Goal: Task Accomplishment & Management: Manage account settings

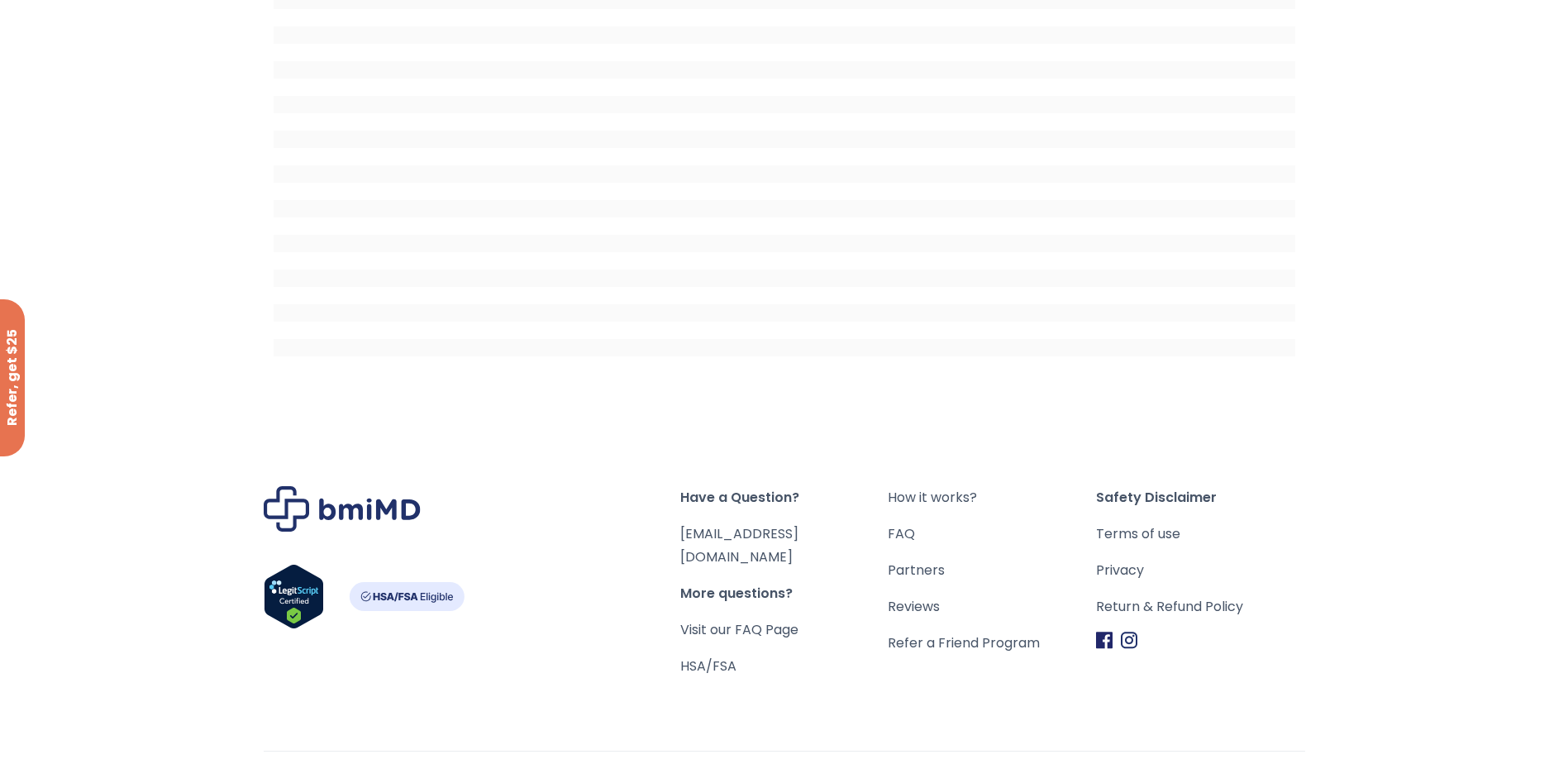
scroll to position [242, 0]
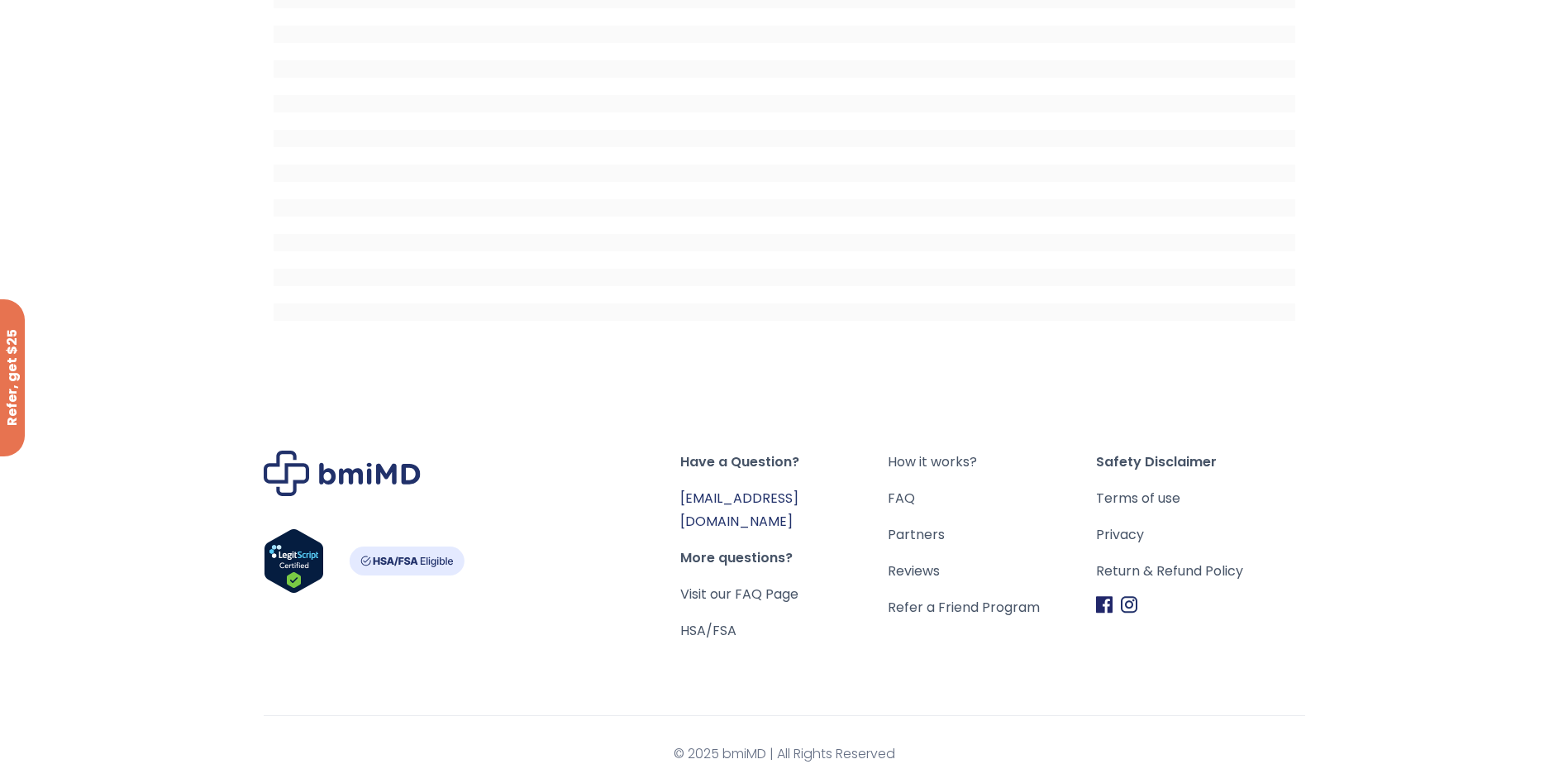
click at [747, 496] on link "[EMAIL_ADDRESS][DOMAIN_NAME]" at bounding box center [739, 509] width 118 height 42
click at [1171, 570] on link "Return & Refund Policy" at bounding box center [1200, 571] width 208 height 23
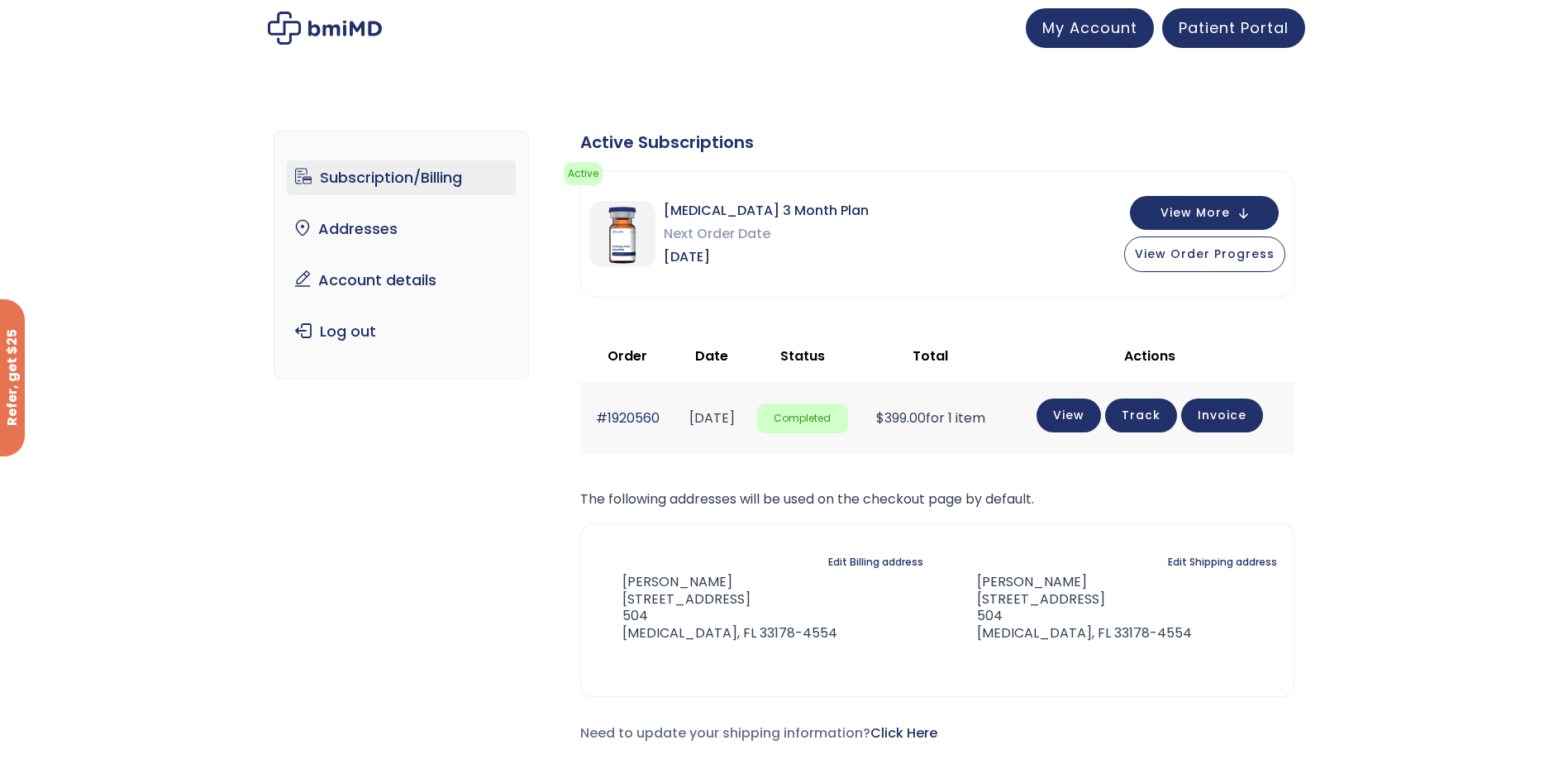
scroll to position [83, 0]
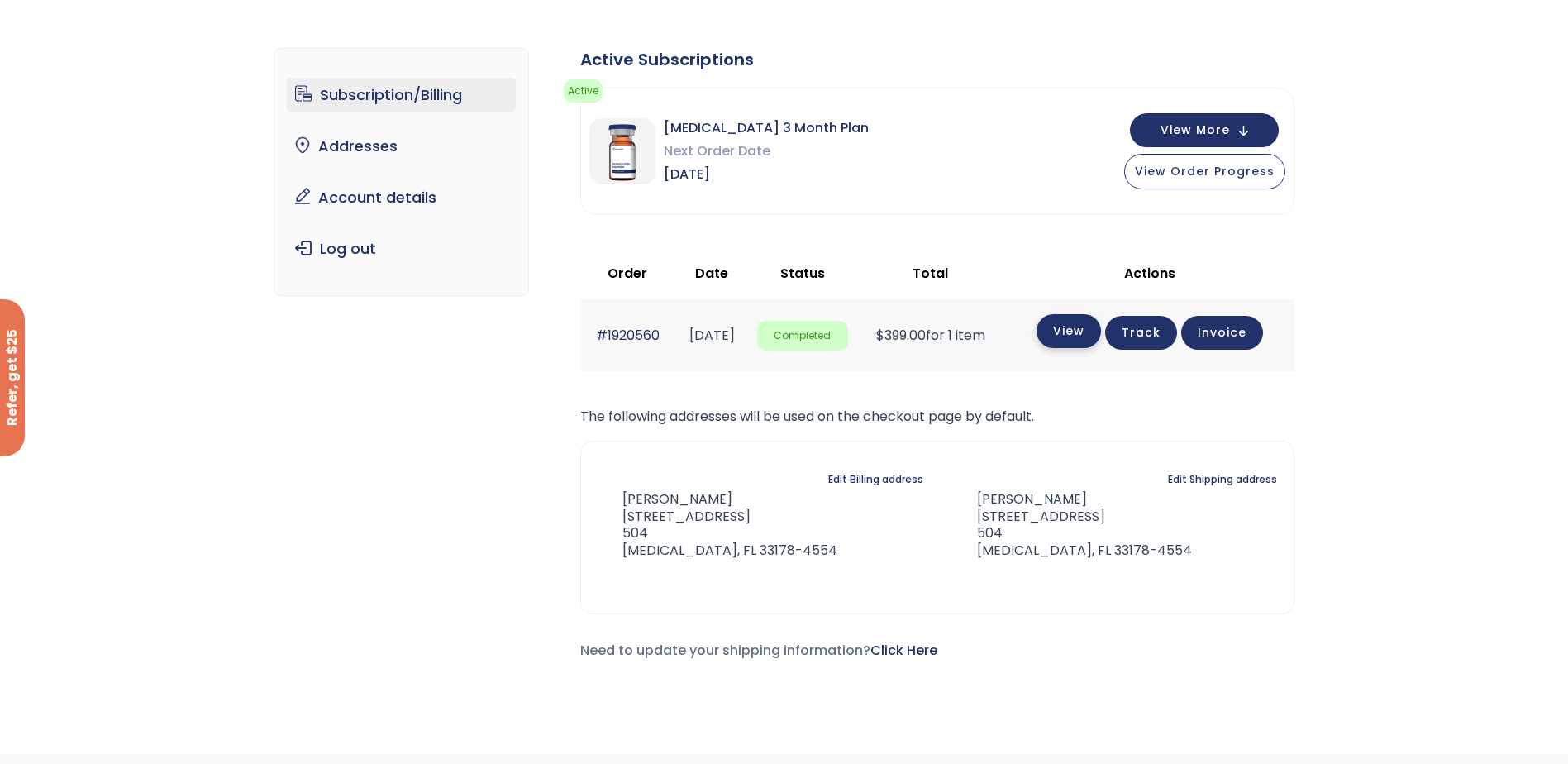
click at [1092, 342] on link "View" at bounding box center [1069, 331] width 65 height 34
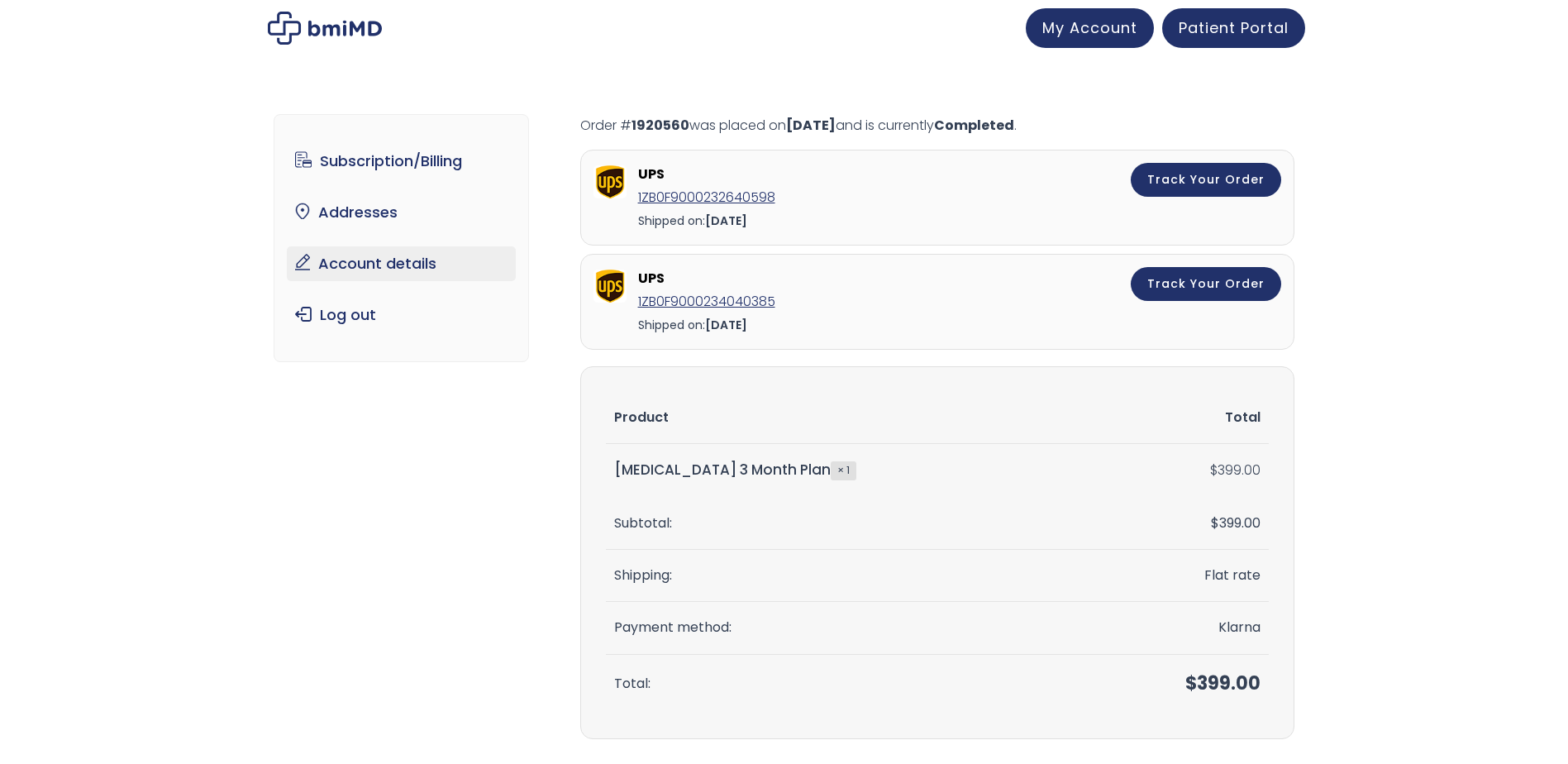
click at [376, 268] on link "Account details" at bounding box center [401, 264] width 229 height 34
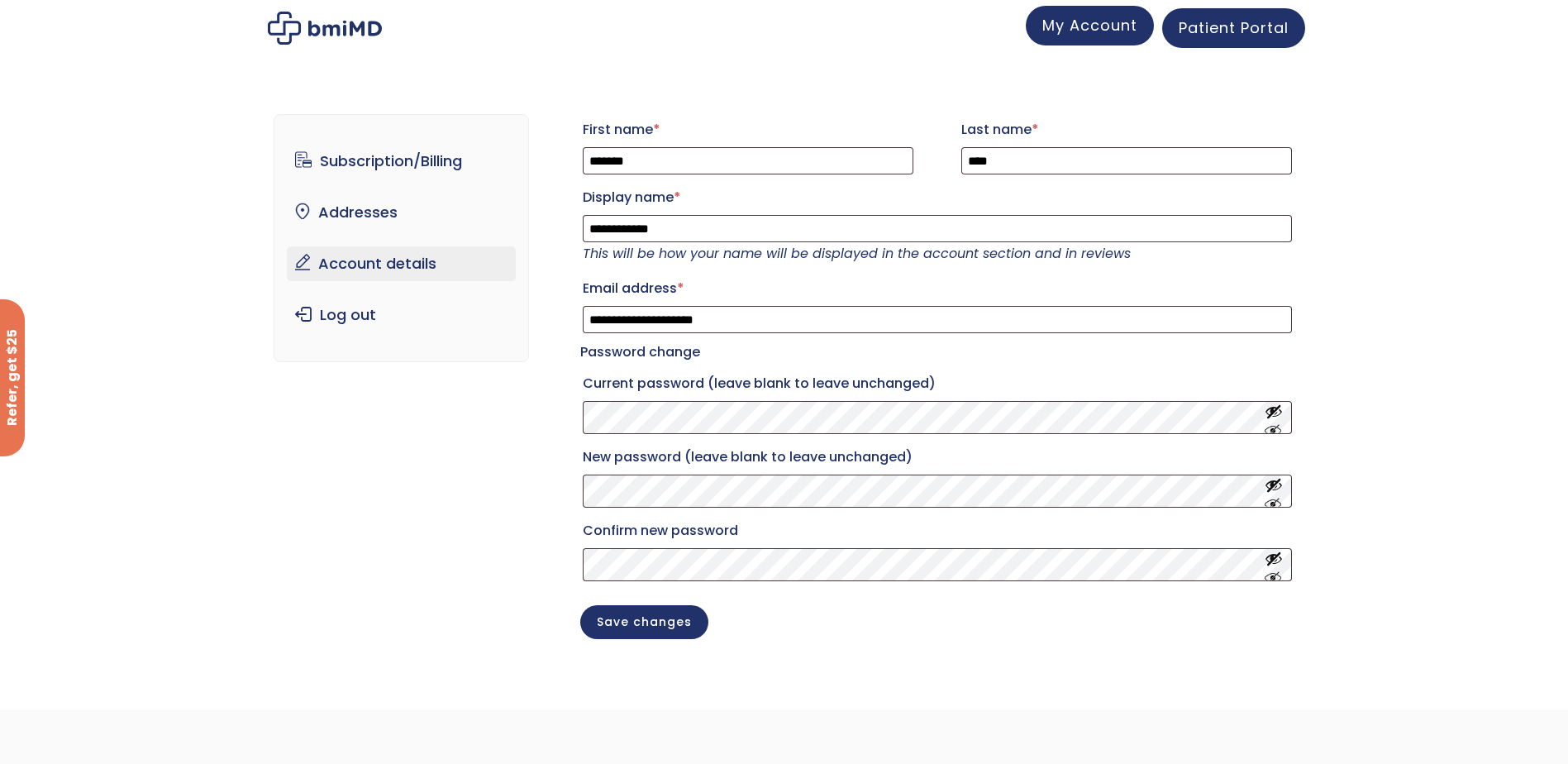
click at [1088, 32] on span "My Account" at bounding box center [1090, 25] width 95 height 21
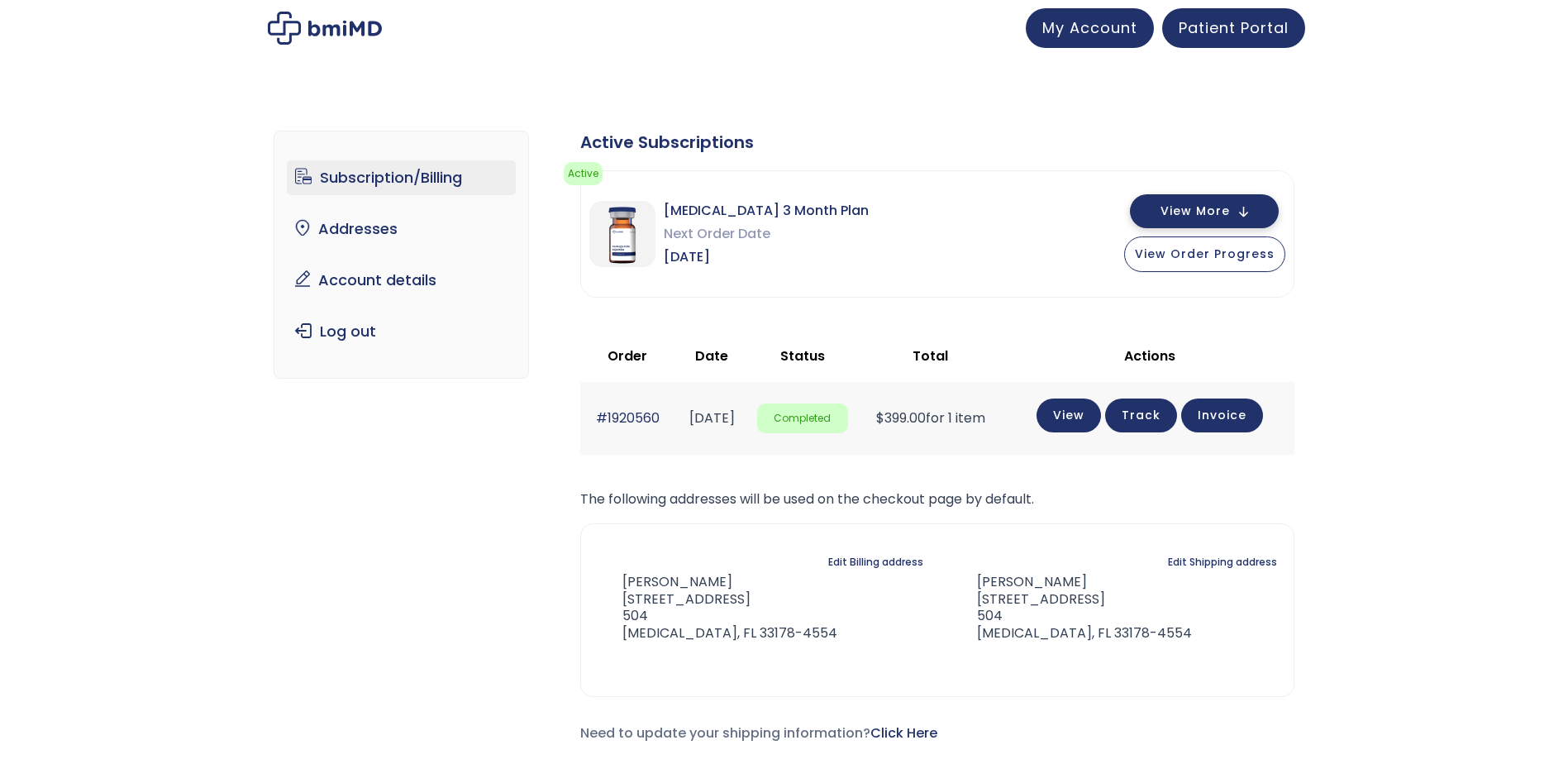
click at [1261, 214] on button "View More" at bounding box center [1205, 211] width 149 height 34
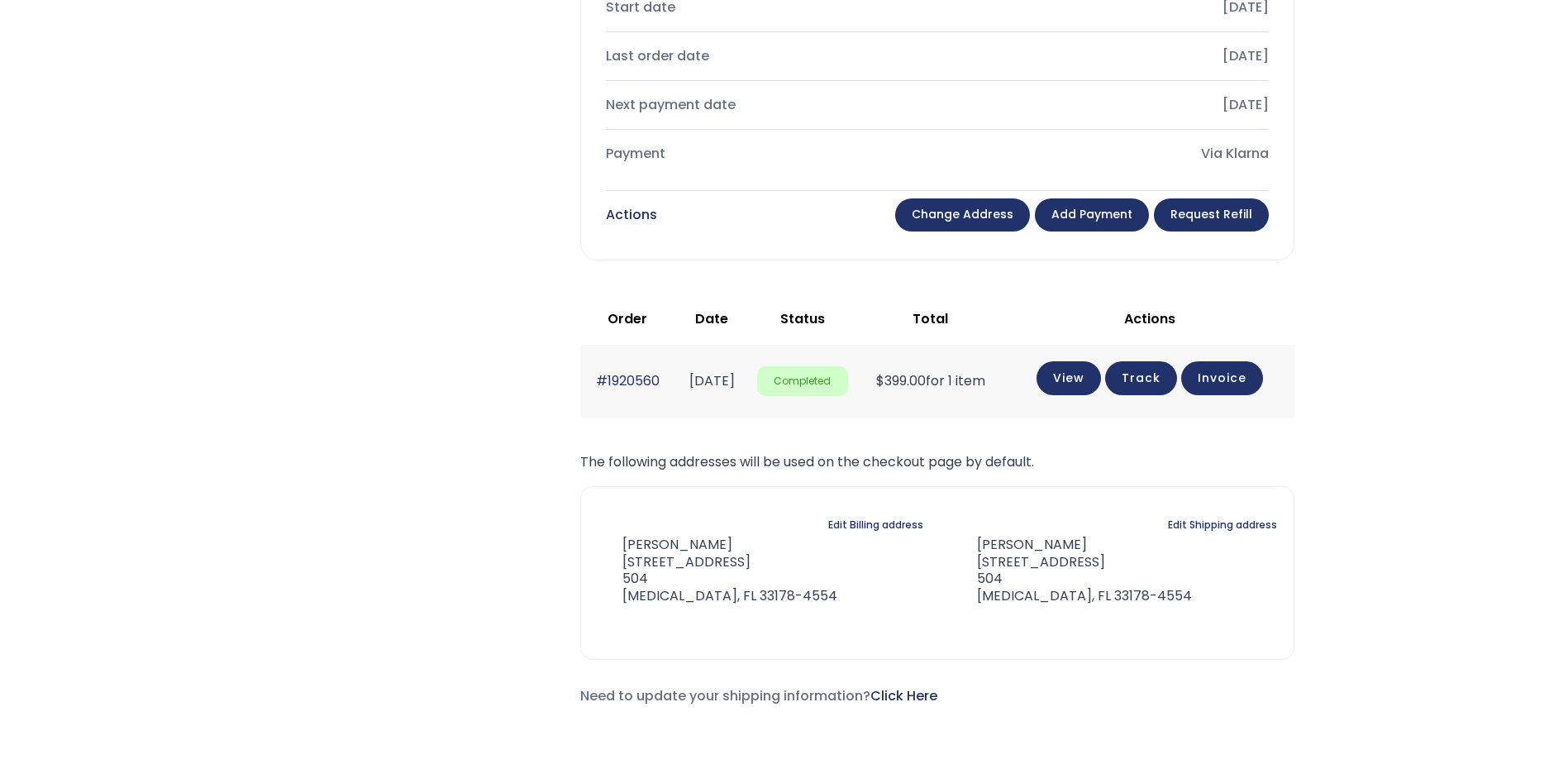
scroll to position [662, 0]
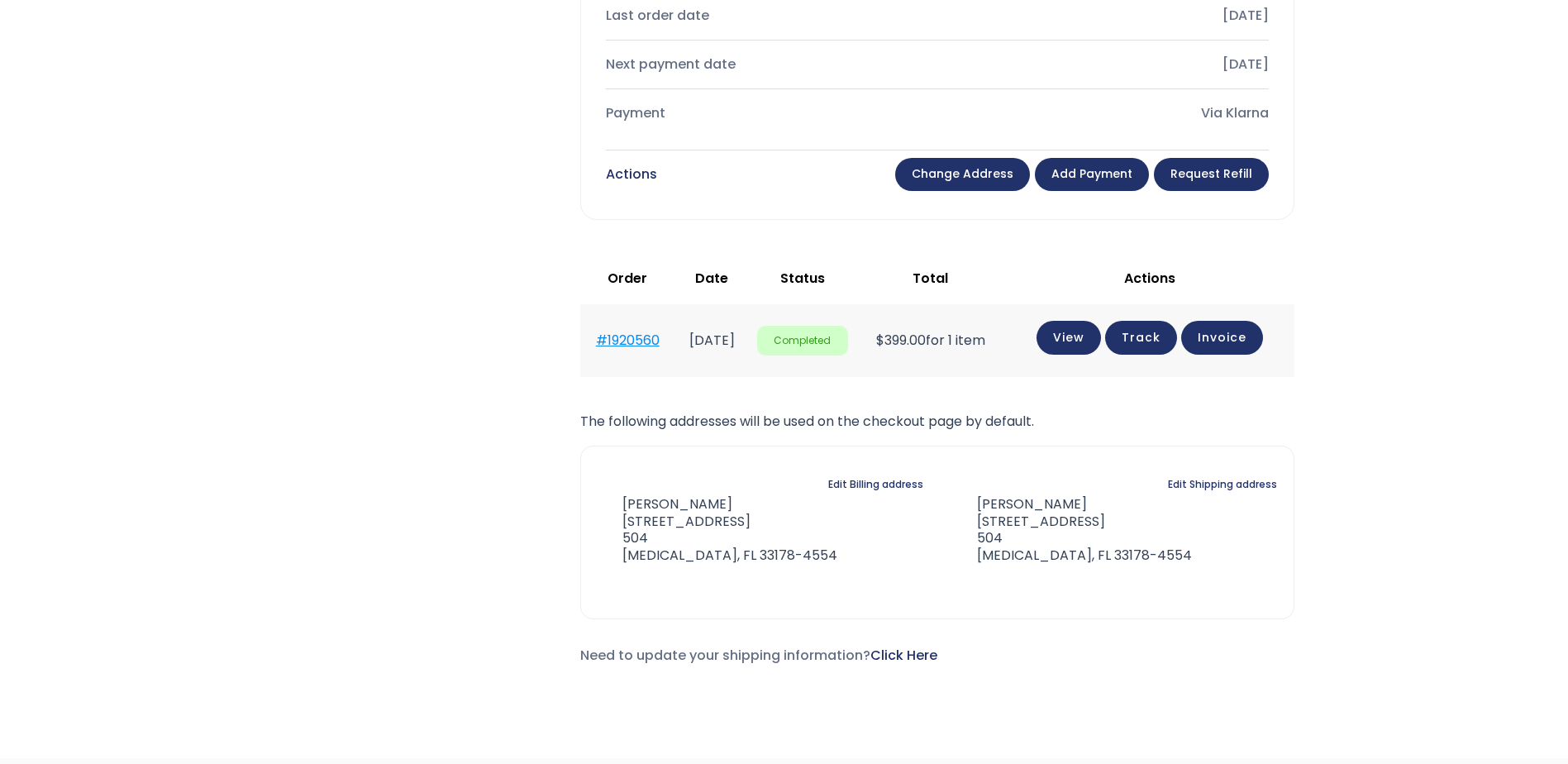
click at [627, 337] on link "#1920560" at bounding box center [628, 340] width 64 height 19
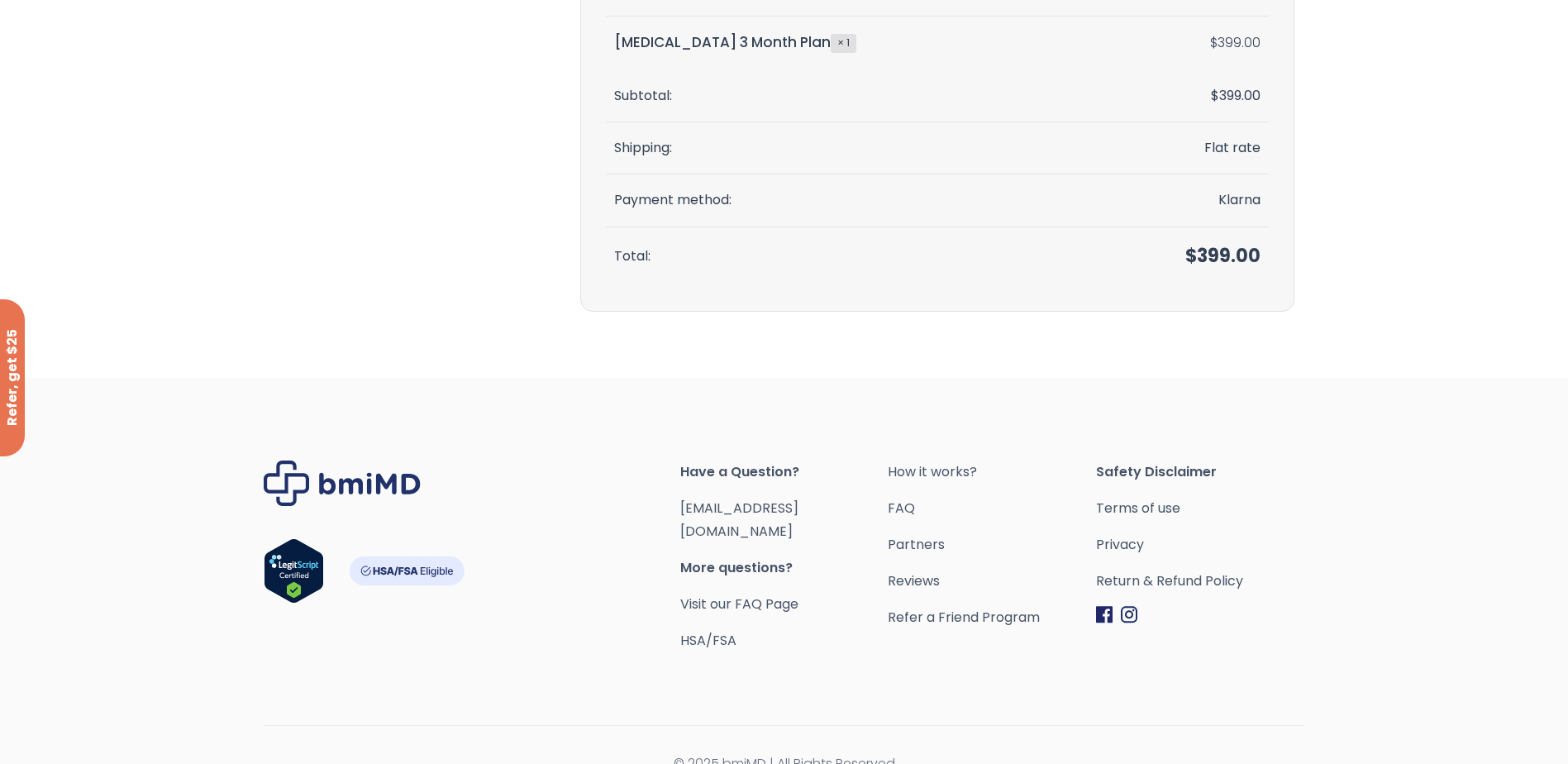
scroll to position [438, 0]
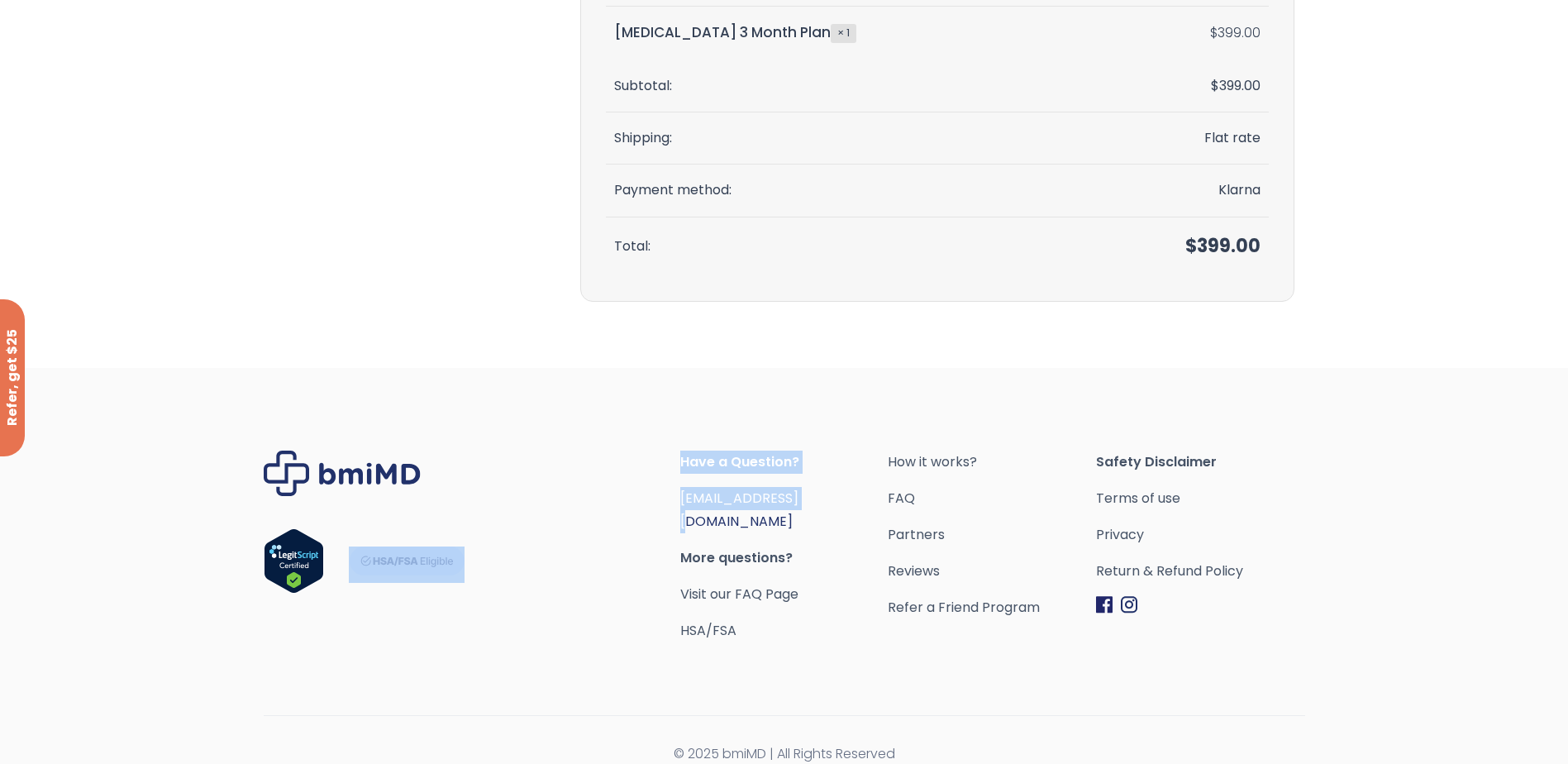
drag, startPoint x: 674, startPoint y: 500, endPoint x: 814, endPoint y: 500, distance: 140.0
click at [814, 500] on div "Have a Question? [EMAIL_ADDRESS][DOMAIN_NAME] More questions? Visit our FAQ Pag…" at bounding box center [784, 546] width 1042 height 192
drag, startPoint x: 814, startPoint y: 500, endPoint x: 830, endPoint y: 522, distance: 27.2
click at [830, 522] on div "Have a Question? [EMAIL_ADDRESS][DOMAIN_NAME] More questions? Visit our FAQ Pag…" at bounding box center [784, 546] width 208 height 192
drag, startPoint x: 677, startPoint y: 499, endPoint x: 818, endPoint y: 500, distance: 141.0
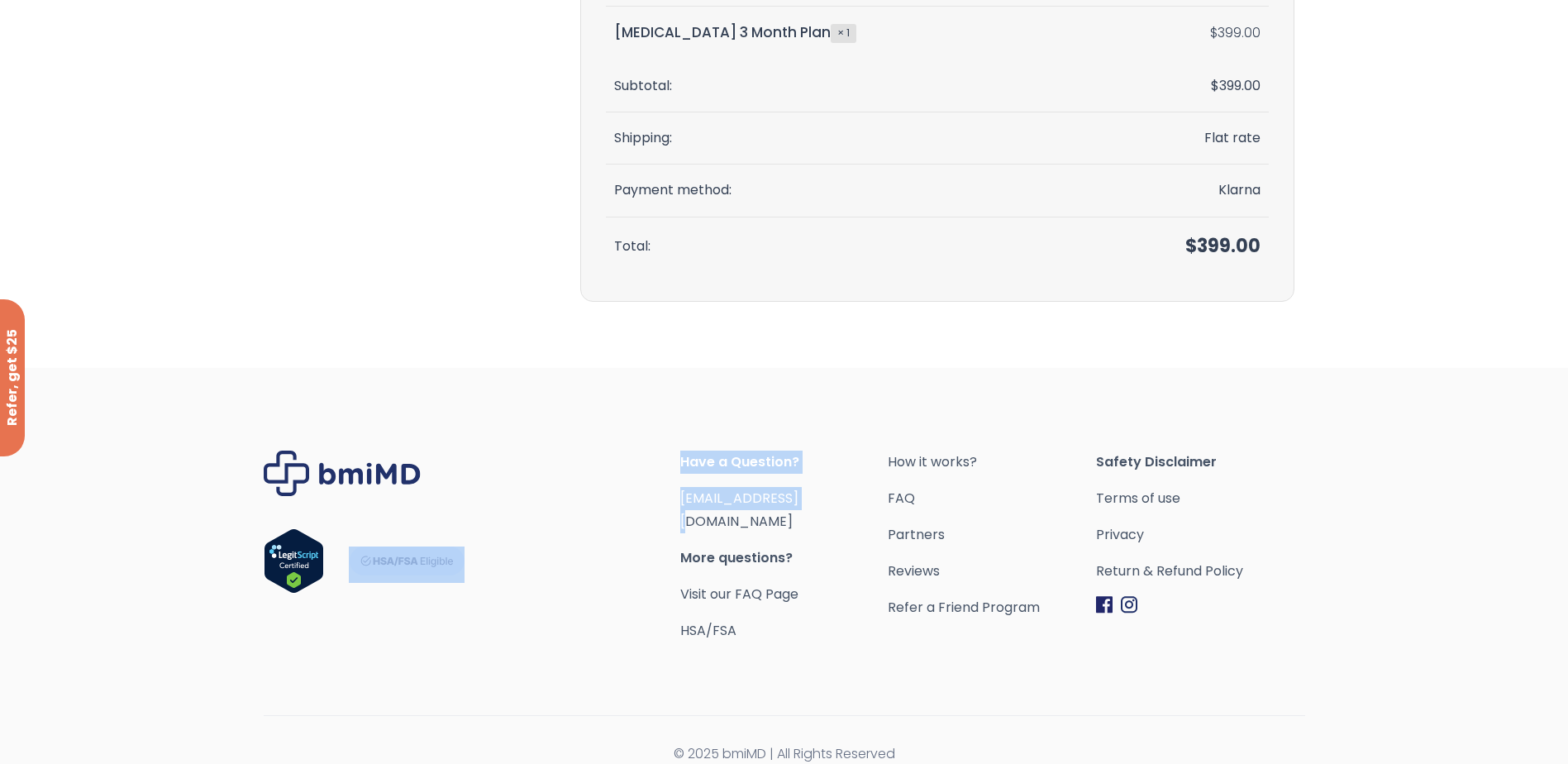
click at [818, 500] on div "Have a Question? [EMAIL_ADDRESS][DOMAIN_NAME] More questions? Visit our FAQ Pag…" at bounding box center [784, 546] width 1042 height 192
drag, startPoint x: 818, startPoint y: 500, endPoint x: 827, endPoint y: 520, distance: 21.9
click at [827, 520] on div "Have a Question? [EMAIL_ADDRESS][DOMAIN_NAME] More questions? Visit our FAQ Pag…" at bounding box center [784, 546] width 208 height 192
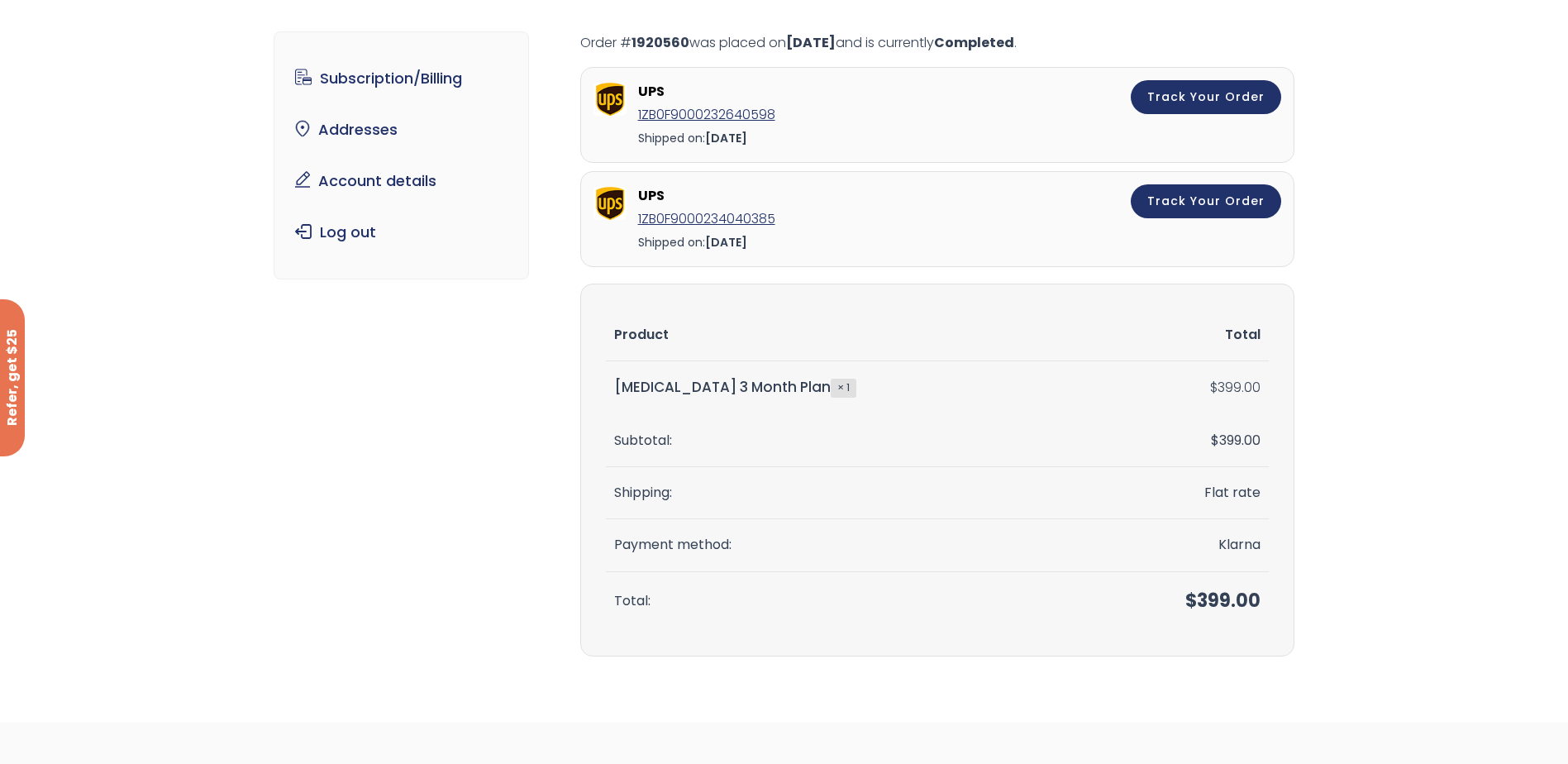
scroll to position [0, 0]
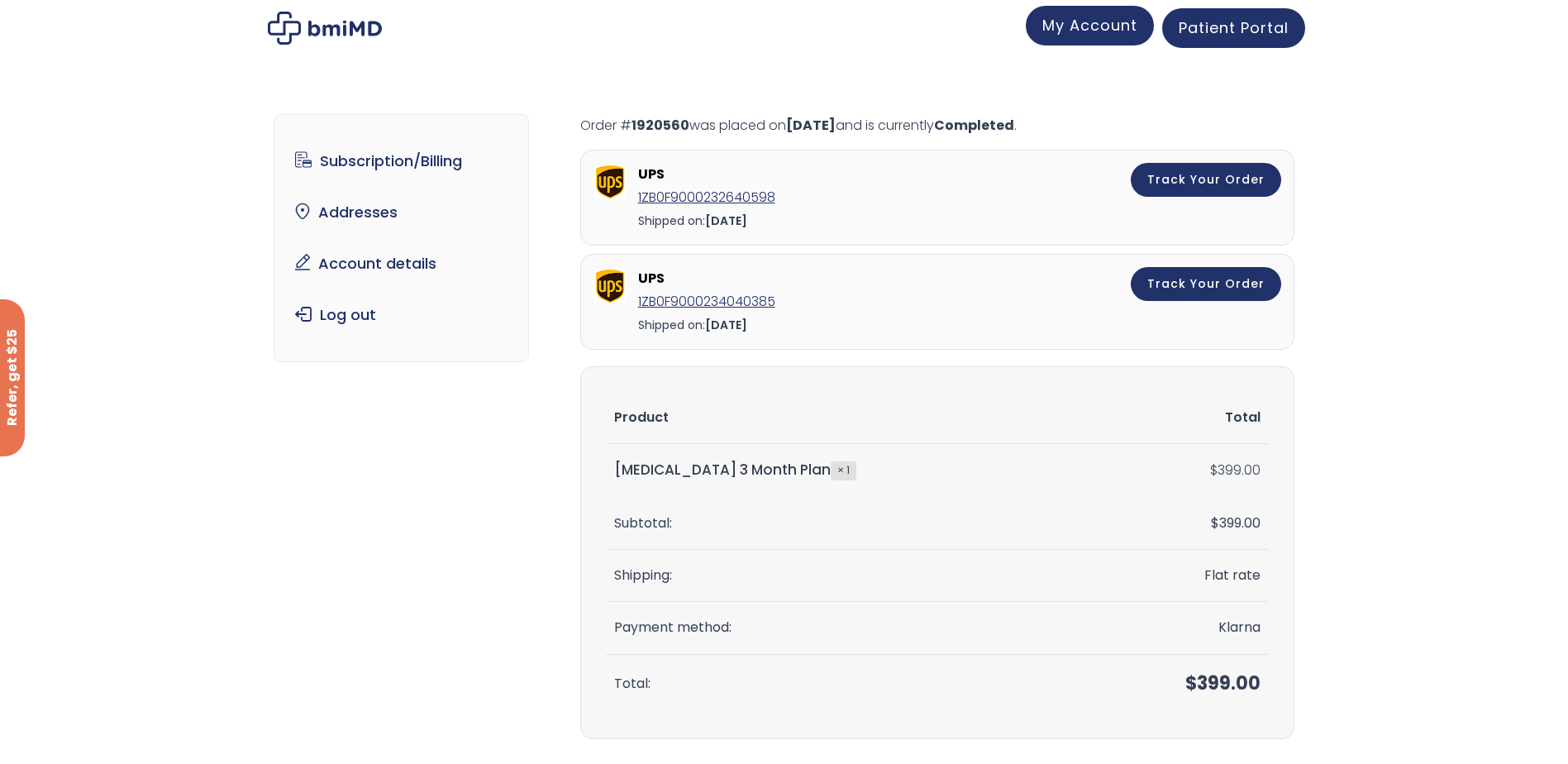
click at [1089, 39] on link "My Account" at bounding box center [1090, 26] width 128 height 40
